Goal: Task Accomplishment & Management: Use online tool/utility

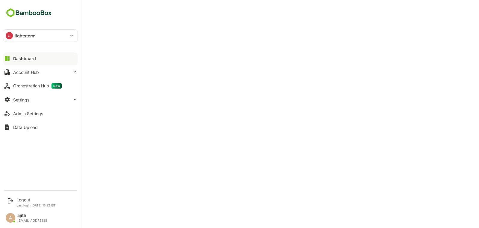
click at [17, 59] on div "Dashboard" at bounding box center [24, 58] width 23 height 5
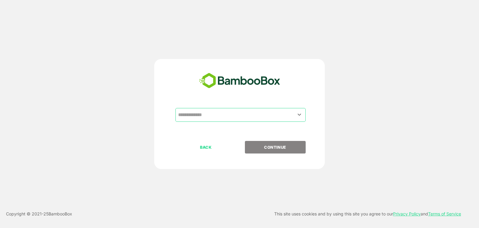
click at [295, 112] on div "​" at bounding box center [240, 115] width 130 height 14
click at [295, 112] on div at bounding box center [298, 115] width 7 height 8
click at [302, 115] on icon "Open" at bounding box center [299, 114] width 7 height 7
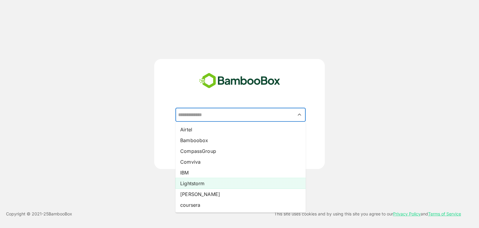
click at [270, 182] on li "Lightstorm" at bounding box center [240, 183] width 130 height 11
type input "**********"
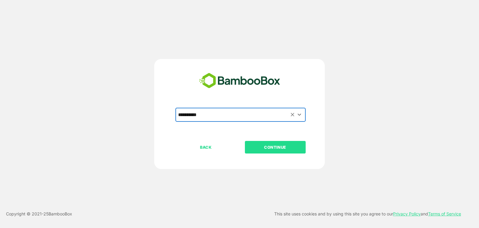
click at [286, 149] on p "CONTINUE" at bounding box center [275, 147] width 60 height 7
